Goal: Task Accomplishment & Management: Manage account settings

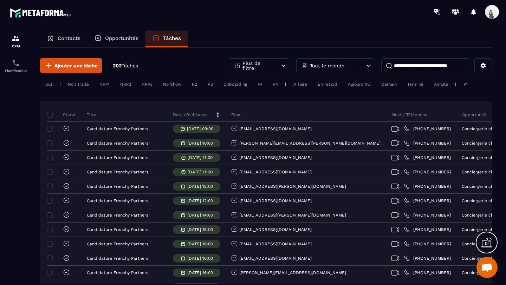
click at [349, 66] on div "Tout le monde" at bounding box center [335, 65] width 78 height 15
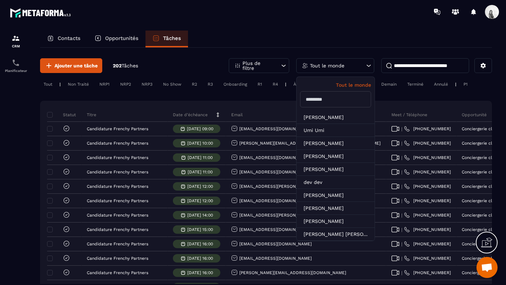
click at [340, 104] on input "text" at bounding box center [335, 99] width 71 height 16
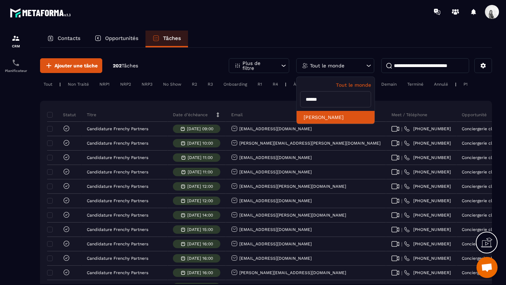
type input "******"
click at [329, 118] on li "[PERSON_NAME]" at bounding box center [336, 117] width 78 height 13
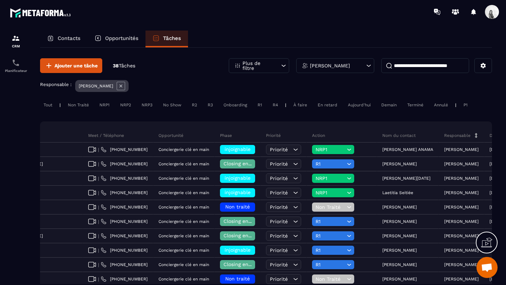
click at [123, 85] on icon at bounding box center [121, 86] width 8 height 8
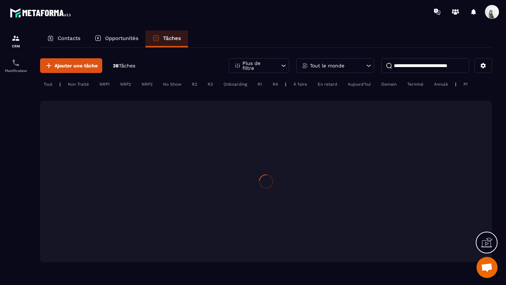
click at [447, 71] on input at bounding box center [425, 65] width 88 height 15
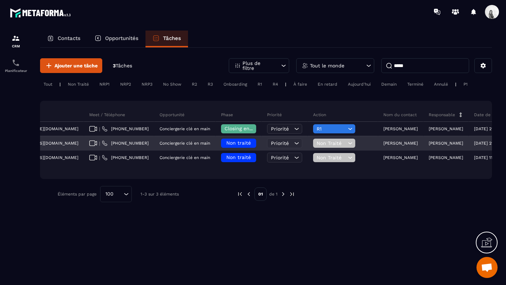
scroll to position [0, 257]
type input "*****"
click at [225, 144] on span "Non traité" at bounding box center [237, 143] width 25 height 6
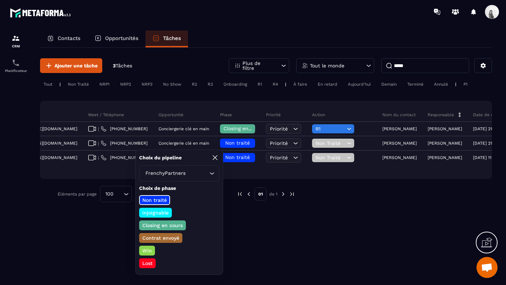
click at [167, 226] on p "Closing en cours" at bounding box center [162, 225] width 43 height 7
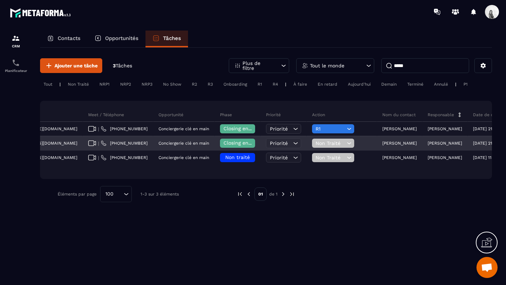
click at [316, 144] on span "Non Traité" at bounding box center [331, 144] width 30 height 6
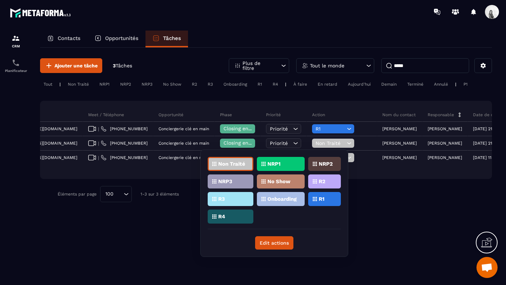
click at [318, 199] on div "R1" at bounding box center [324, 199] width 33 height 14
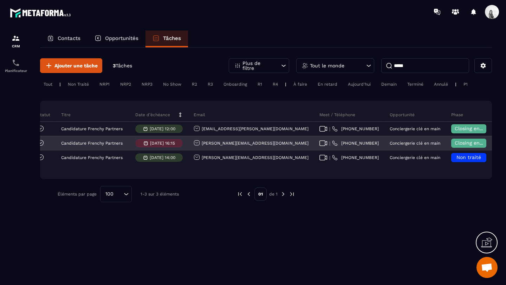
scroll to position [0, 0]
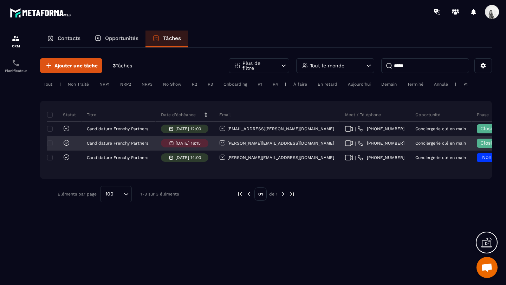
click at [65, 144] on icon at bounding box center [66, 143] width 7 height 7
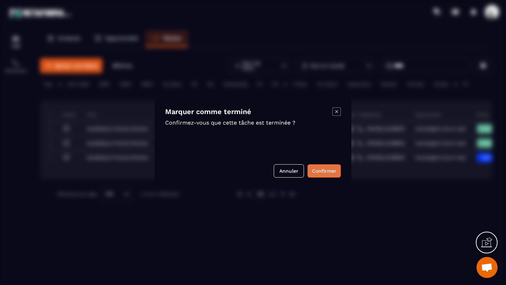
click at [332, 171] on button "Confirmer" at bounding box center [324, 170] width 33 height 13
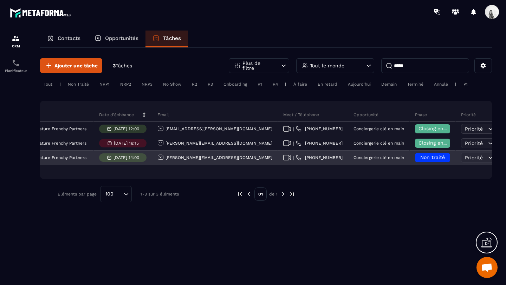
scroll to position [0, 257]
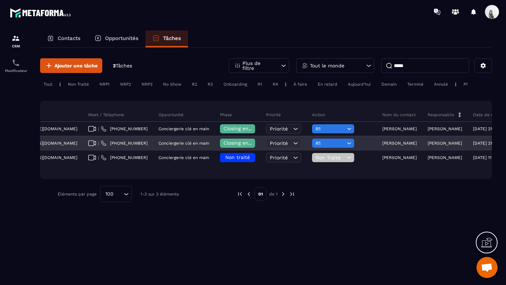
click at [382, 143] on p "[PERSON_NAME]" at bounding box center [399, 143] width 34 height 5
